Goal: Task Accomplishment & Management: Manage account settings

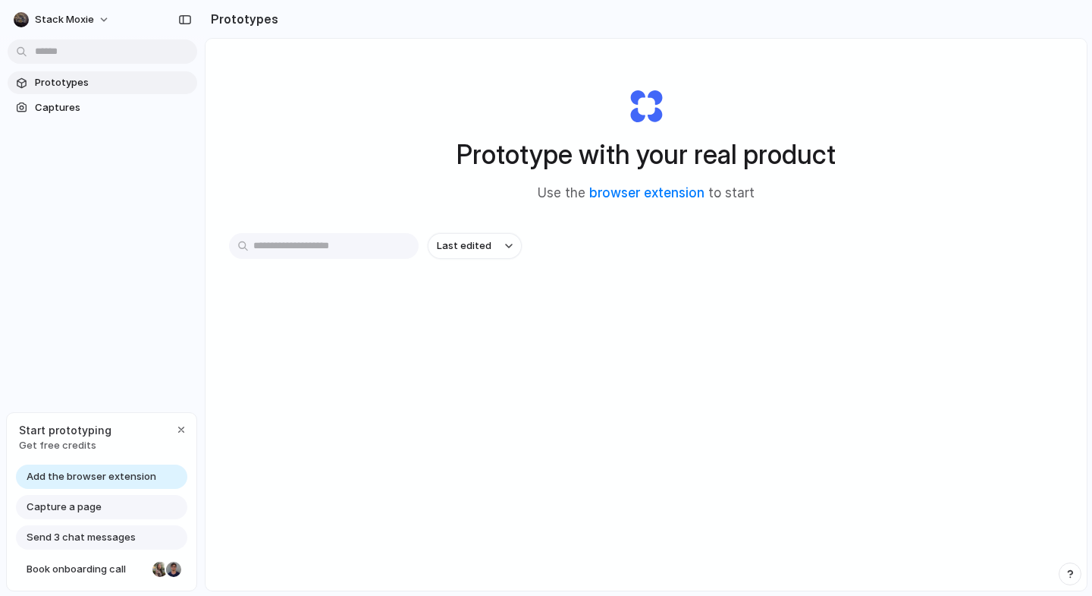
click at [128, 475] on span "Add the browser extension" at bounding box center [92, 476] width 130 height 15
click at [81, 479] on span "Add the browser extension" at bounding box center [92, 476] width 130 height 15
click at [121, 479] on span "Add the browser extension" at bounding box center [92, 476] width 130 height 15
click at [168, 256] on div "Prototypes Captures" at bounding box center [102, 159] width 205 height 318
click at [665, 190] on link "browser extension" at bounding box center [646, 192] width 115 height 15
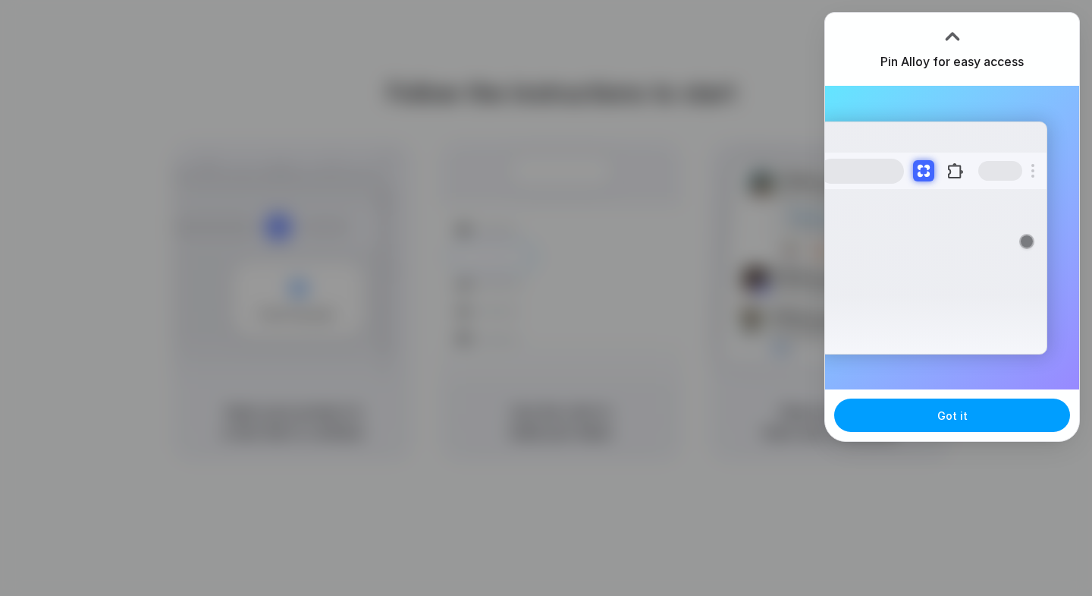
click at [932, 417] on button "Got it" at bounding box center [953, 414] width 236 height 33
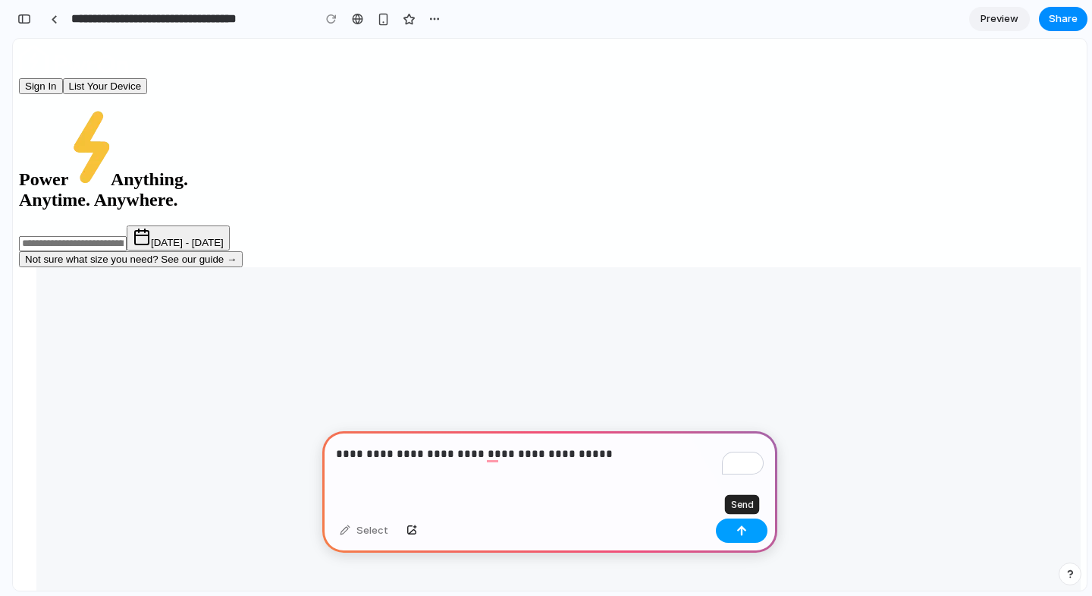
click at [755, 535] on button "button" at bounding box center [742, 530] width 52 height 24
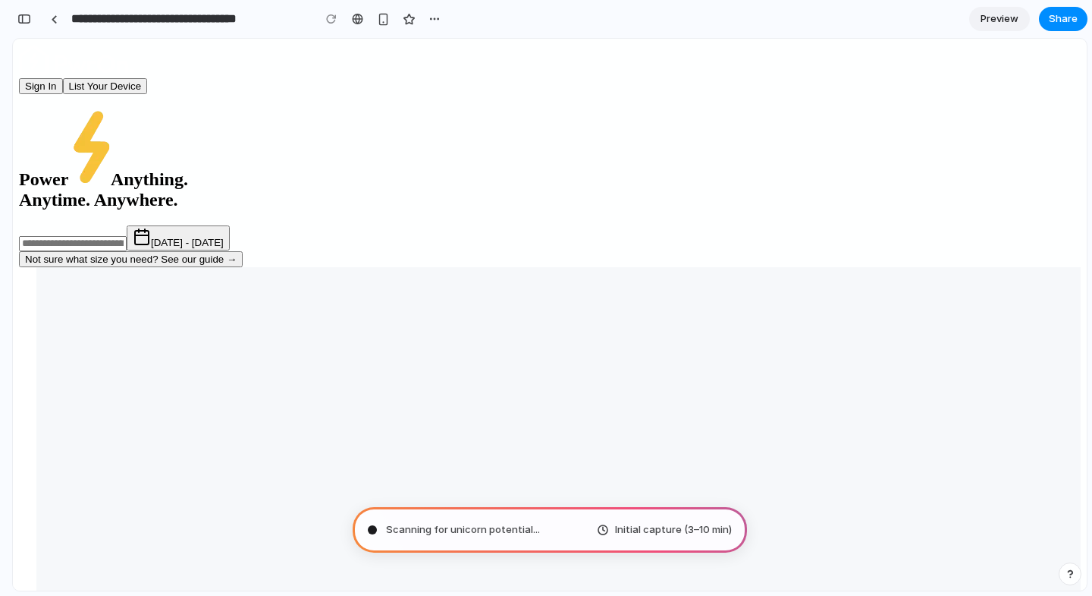
click at [509, 525] on span "Scanning for unicorn potential ..." at bounding box center [463, 529] width 154 height 15
click at [994, 20] on span "Preview" at bounding box center [1000, 18] width 38 height 15
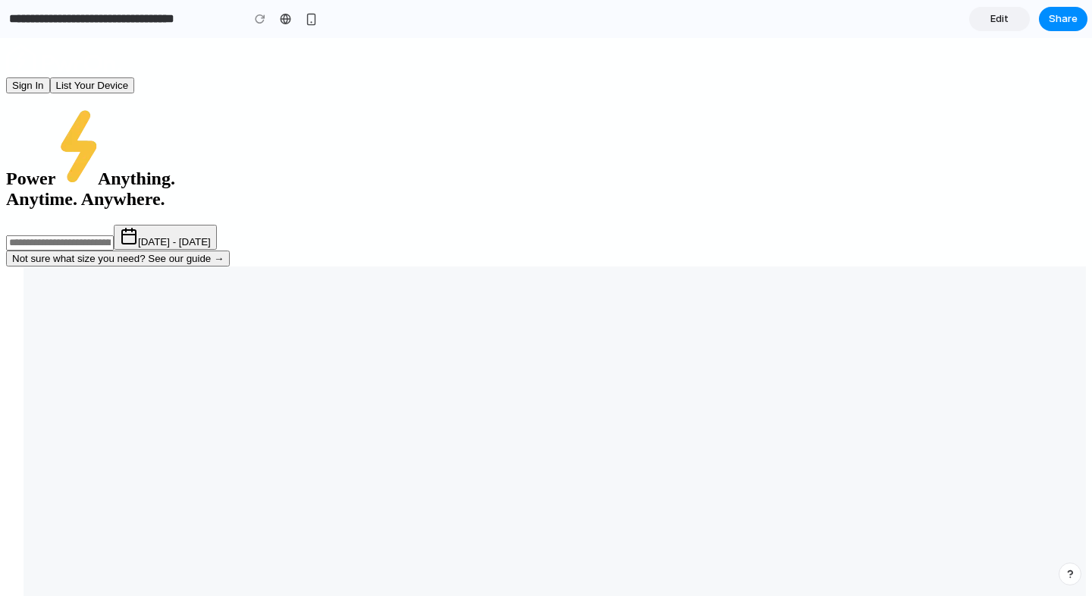
click at [995, 25] on span "Edit" at bounding box center [1000, 18] width 18 height 15
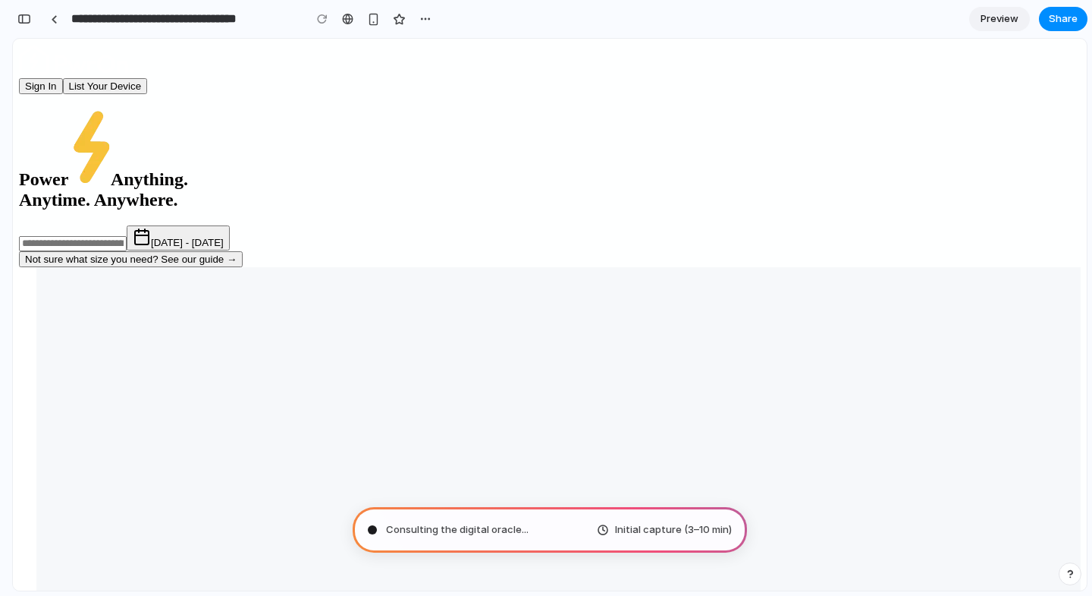
click at [527, 535] on div "Consulting the digital oracle ... Initial capture (3–10 min)" at bounding box center [550, 530] width 395 height 46
type input "**********"
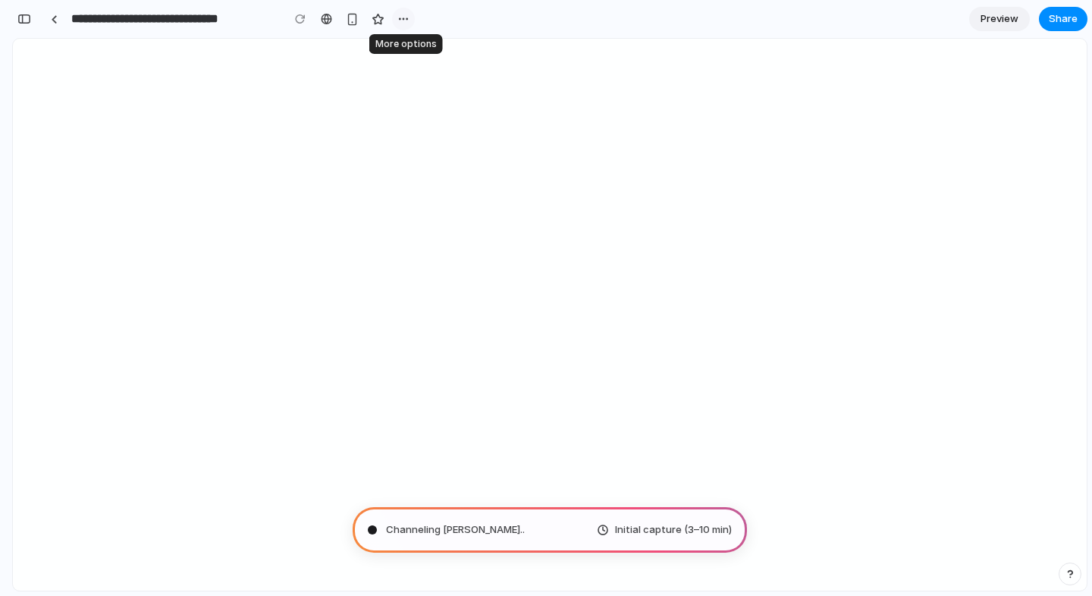
click at [407, 21] on div "button" at bounding box center [404, 19] width 12 height 12
click at [407, 21] on div "Duplicate Delete" at bounding box center [546, 298] width 1092 height 596
click at [25, 13] on button "button" at bounding box center [24, 19] width 24 height 24
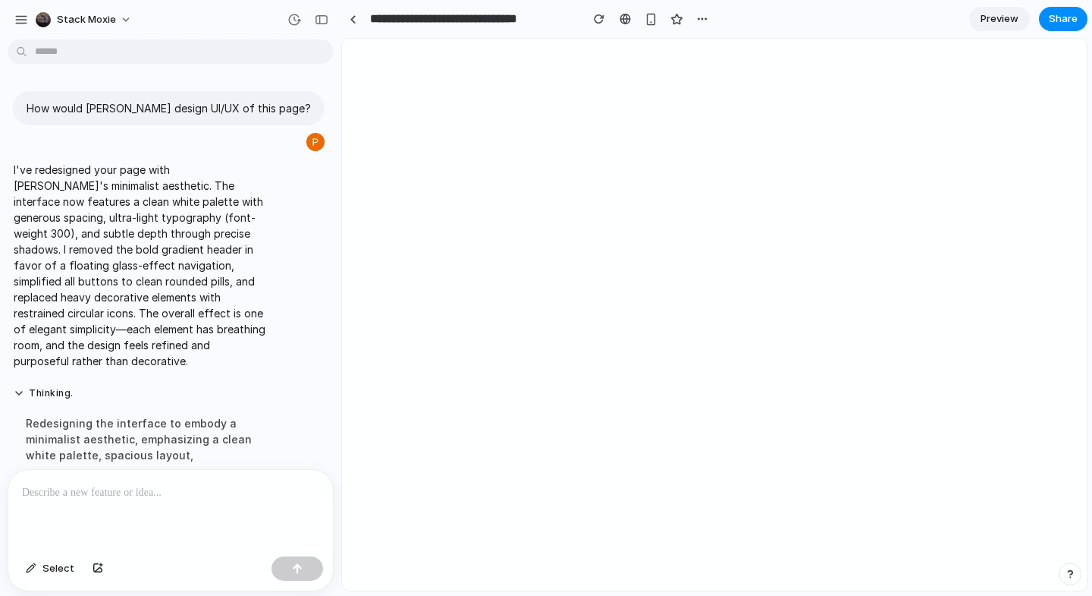
scroll to position [3, 0]
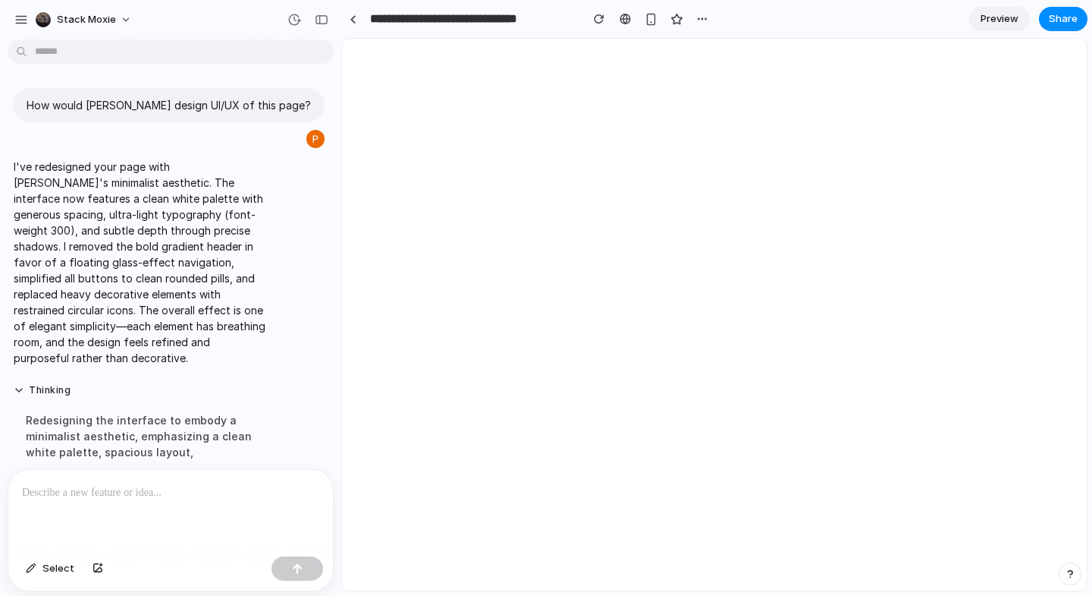
click at [982, 24] on span "Preview" at bounding box center [1000, 18] width 38 height 15
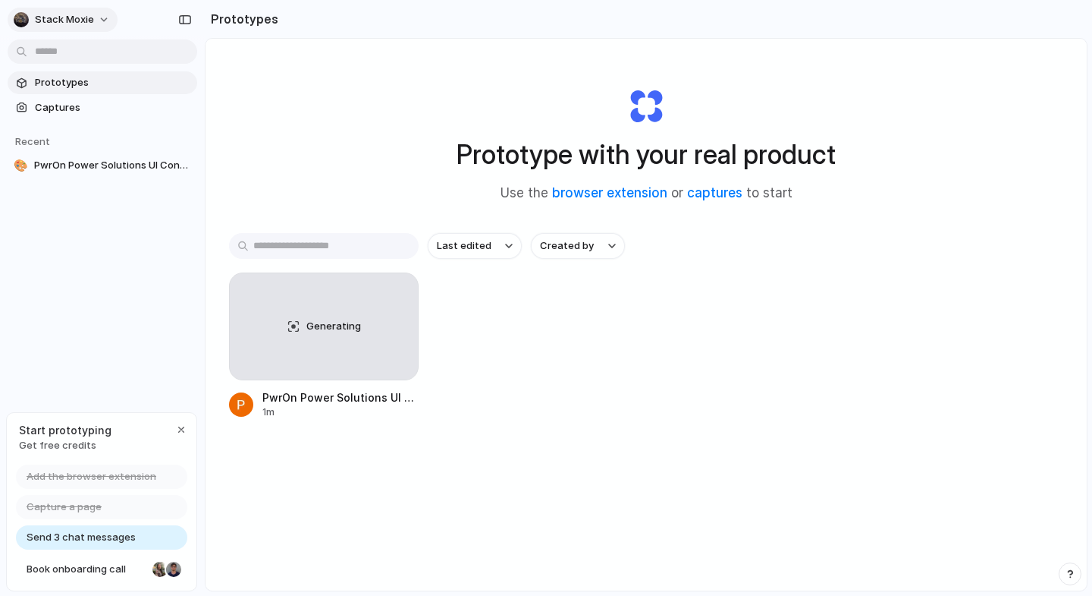
click at [101, 17] on button "Stack Moxie" at bounding box center [63, 20] width 110 height 24
click at [80, 56] on li "Settings" at bounding box center [74, 54] width 126 height 24
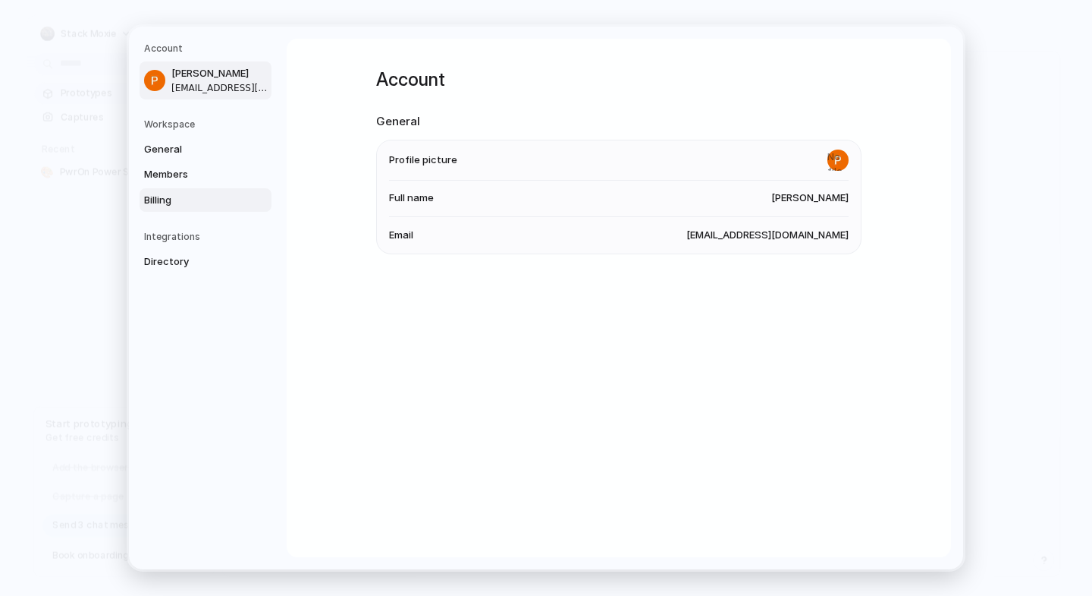
click at [172, 194] on span "Billing" at bounding box center [192, 200] width 97 height 15
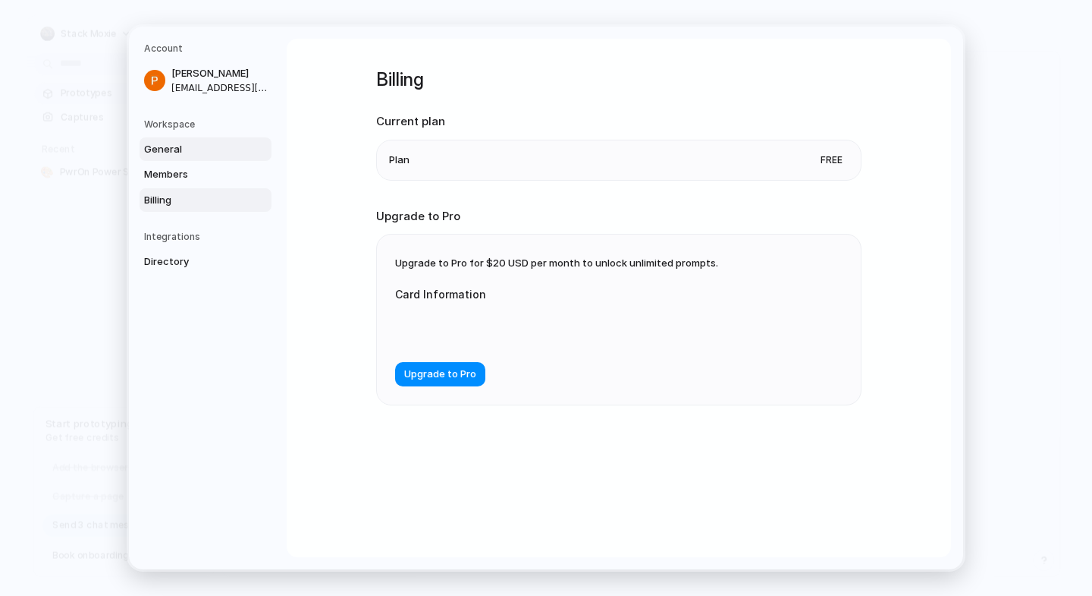
click at [182, 159] on link "General" at bounding box center [206, 149] width 132 height 24
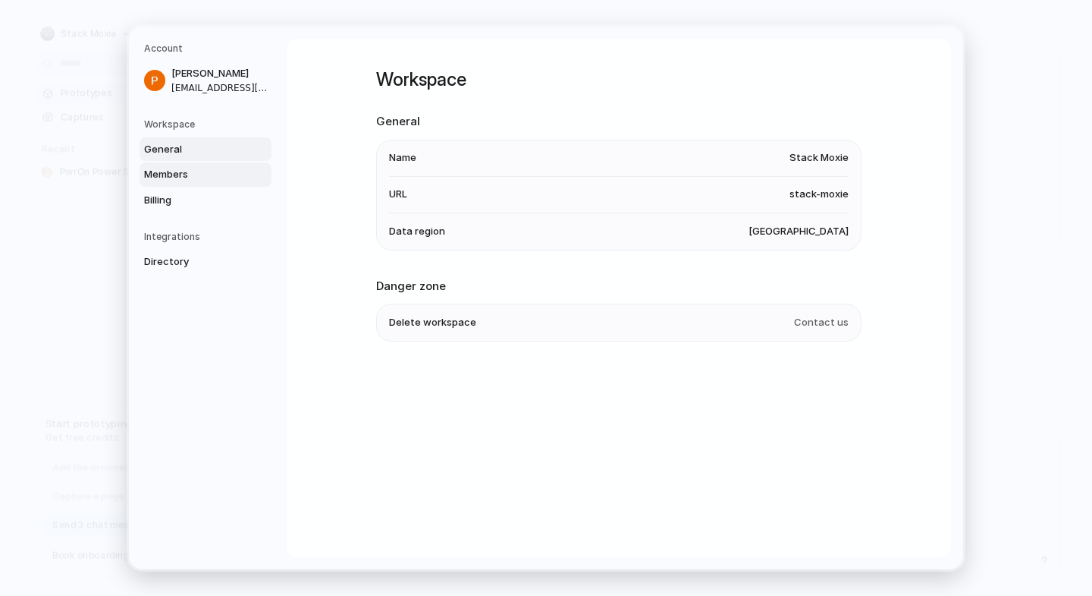
click at [180, 170] on span "Members" at bounding box center [192, 174] width 97 height 15
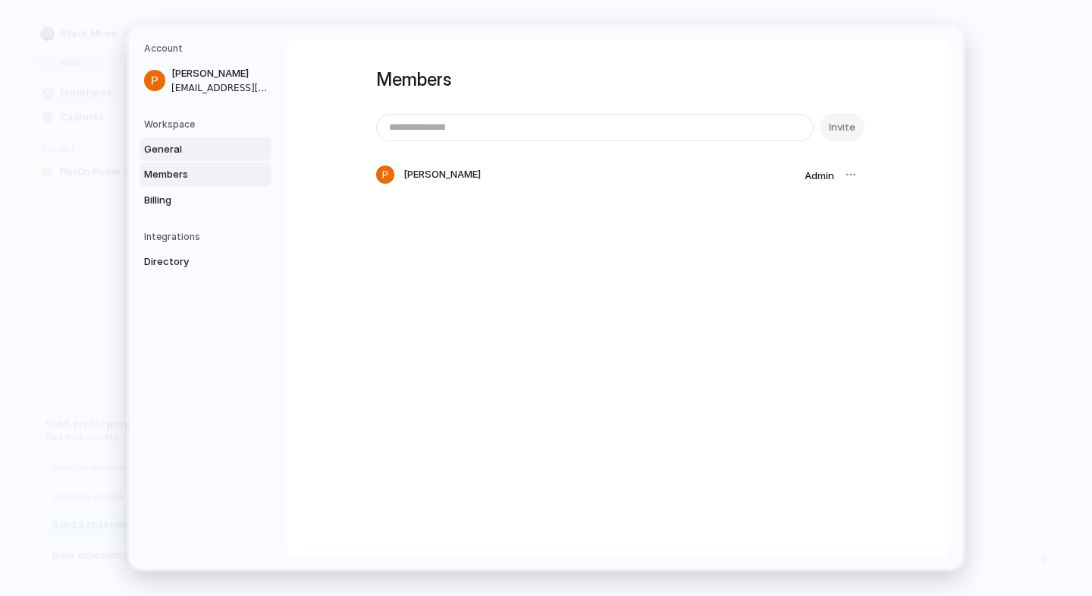
click at [174, 143] on span "General" at bounding box center [192, 149] width 97 height 15
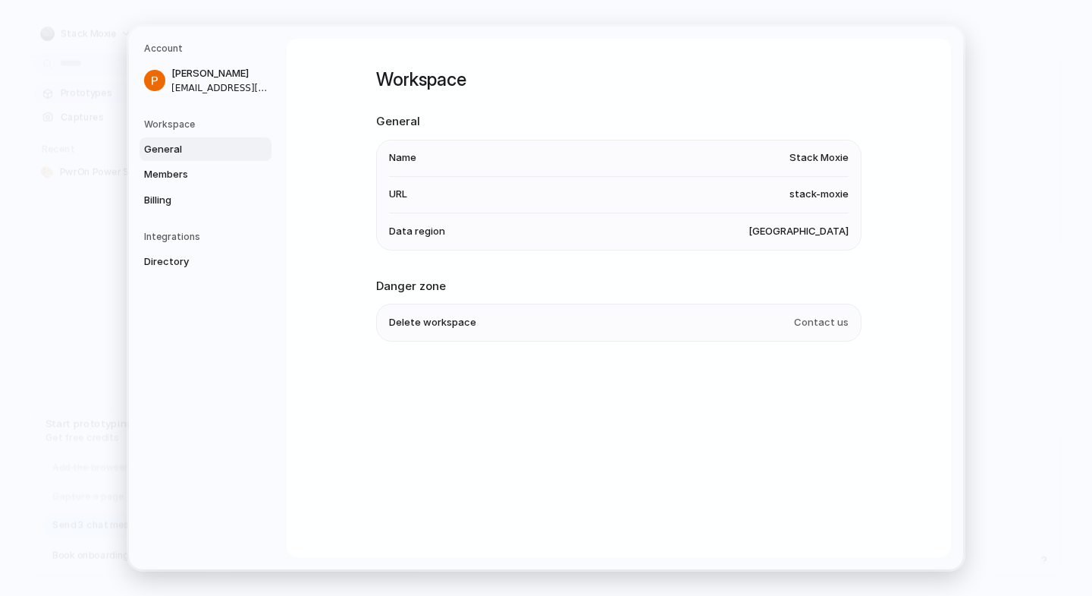
click at [813, 162] on span "Stack Moxie" at bounding box center [819, 157] width 59 height 15
click at [197, 260] on span "Directory" at bounding box center [192, 261] width 97 height 15
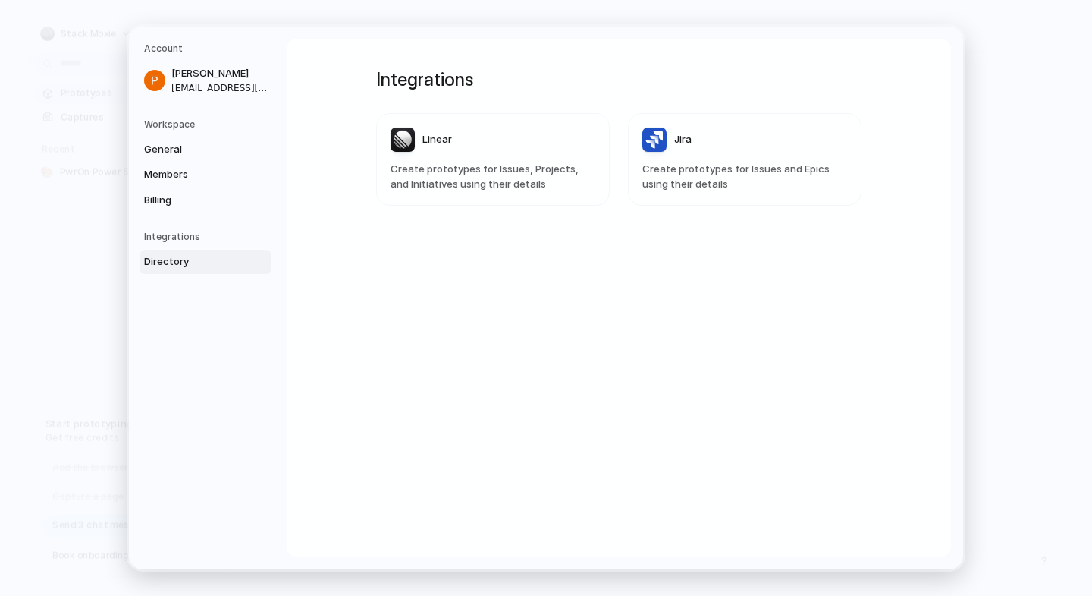
click at [182, 120] on h5 "Workspace" at bounding box center [207, 125] width 127 height 14
